Goal: Check status: Check status

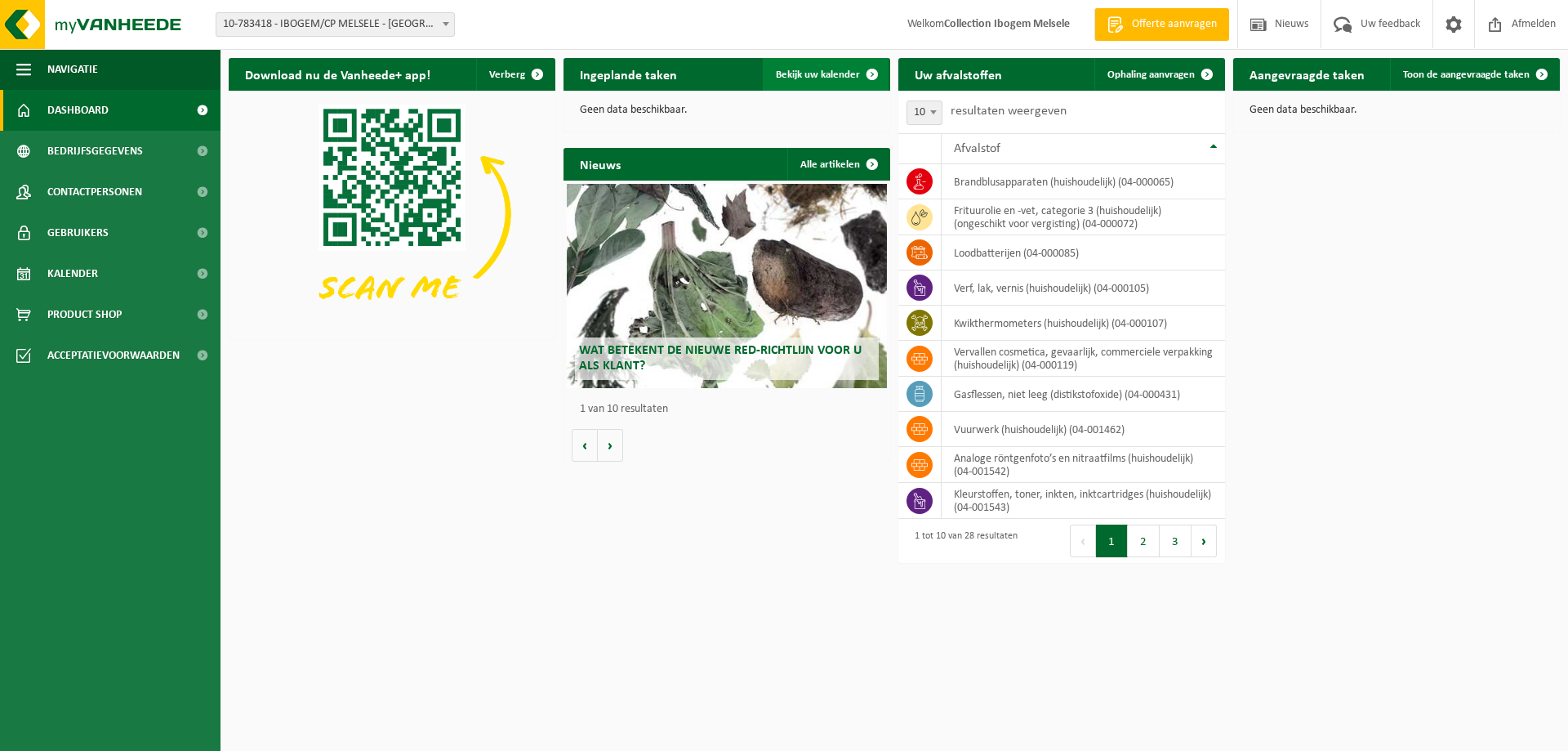
click at [813, 70] on span "Bekijk uw kalender" at bounding box center [818, 75] width 85 height 11
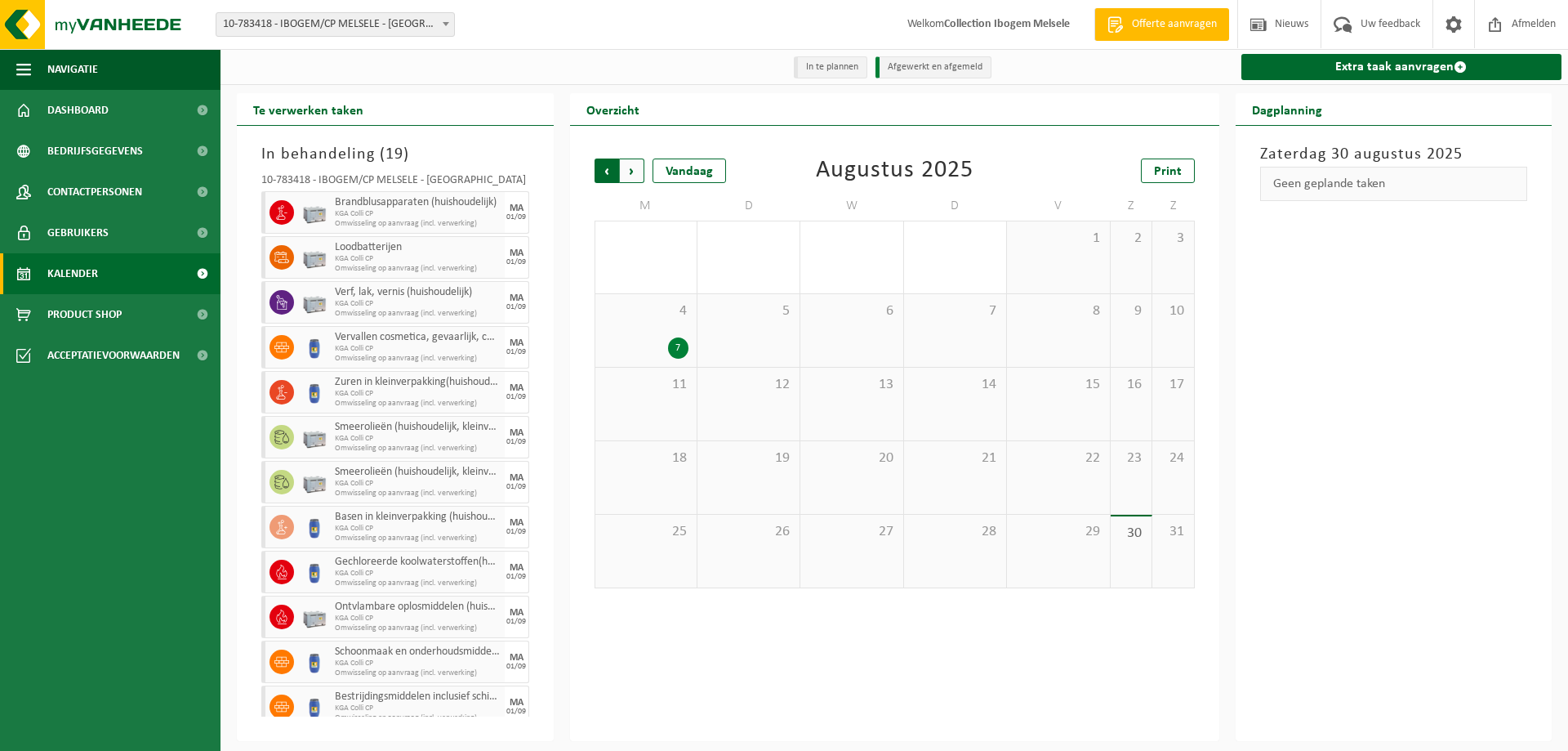
click at [628, 169] on span "Volgende" at bounding box center [632, 171] width 25 height 25
click at [605, 172] on span "Vorige" at bounding box center [607, 171] width 25 height 25
click at [630, 165] on span "Volgende" at bounding box center [632, 171] width 25 height 25
click at [608, 172] on span "Vorige" at bounding box center [607, 171] width 25 height 25
